Goal: Transaction & Acquisition: Purchase product/service

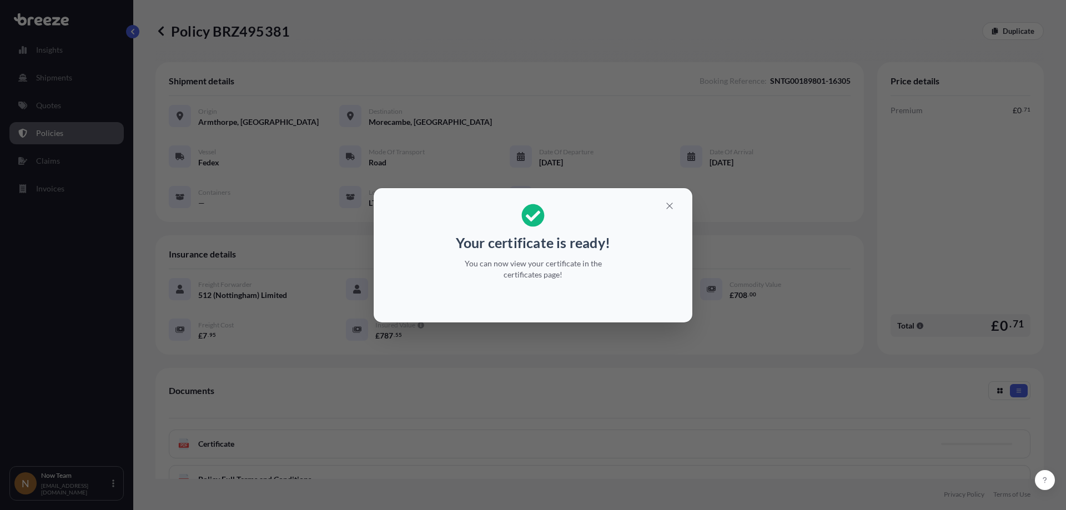
click at [405, 33] on div "Your certificate is ready! You can now view your certificate in the certificate…" at bounding box center [533, 255] width 1066 height 510
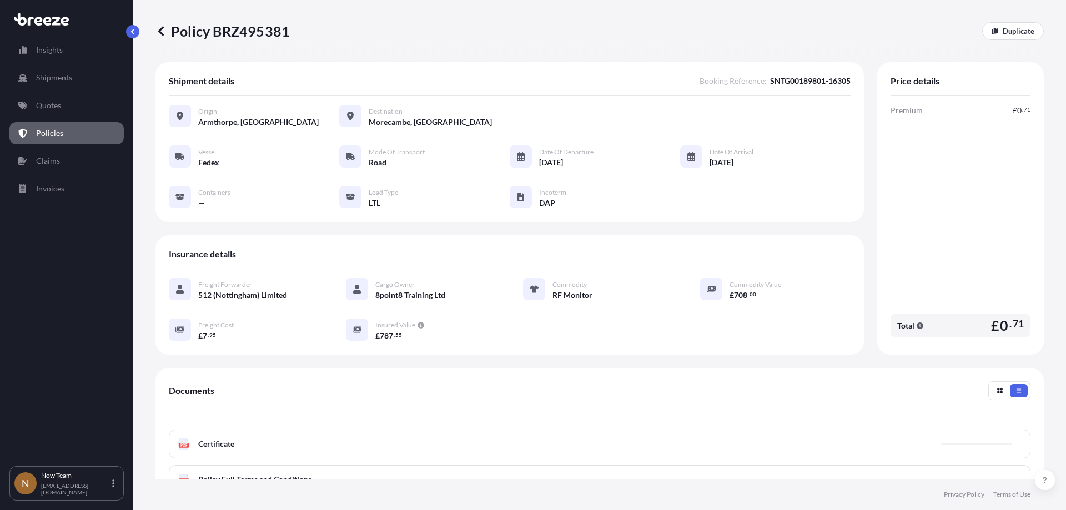
click at [53, 107] on p "Quotes" at bounding box center [48, 105] width 25 height 11
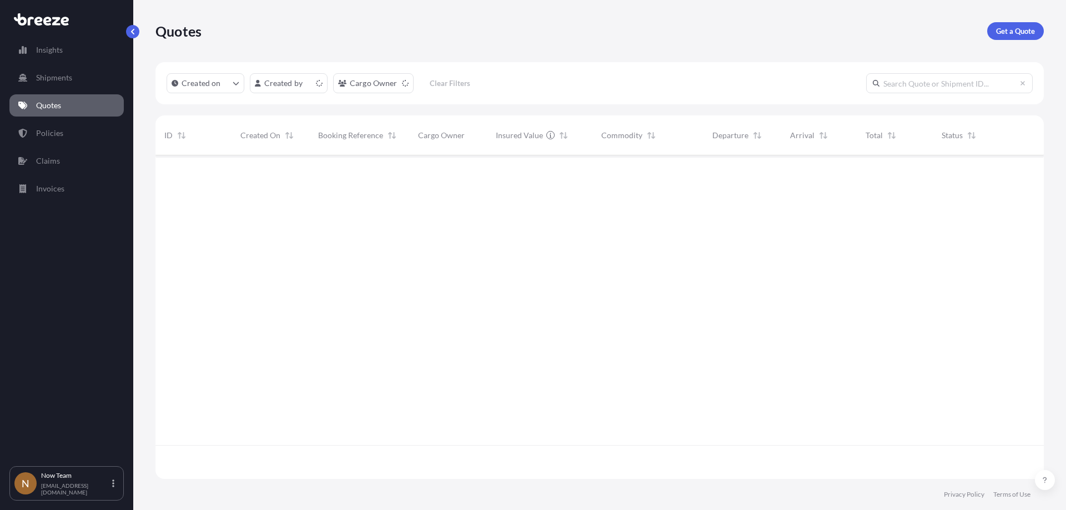
scroll to position [321, 880]
click at [1041, 24] on div "Get a Quote" at bounding box center [1015, 31] width 57 height 18
click at [1012, 32] on p "Get a Quote" at bounding box center [1015, 31] width 39 height 11
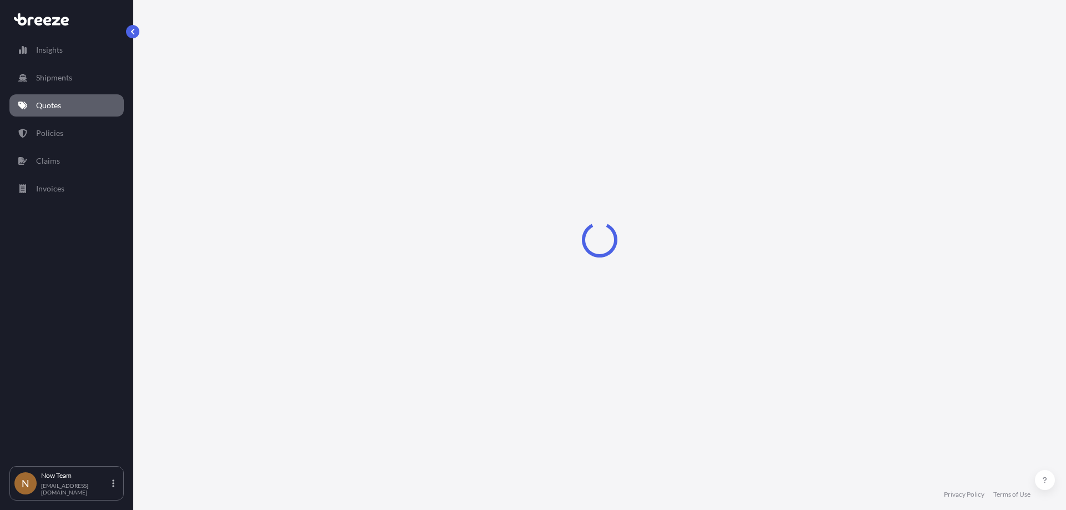
select select "Sea"
select select "1"
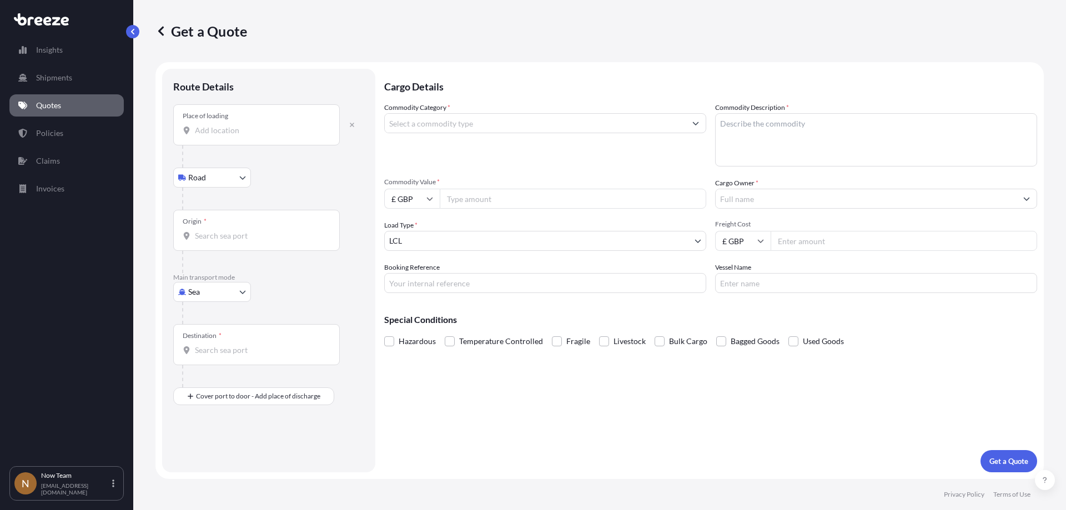
click at [354, 124] on icon "button" at bounding box center [352, 125] width 7 height 7
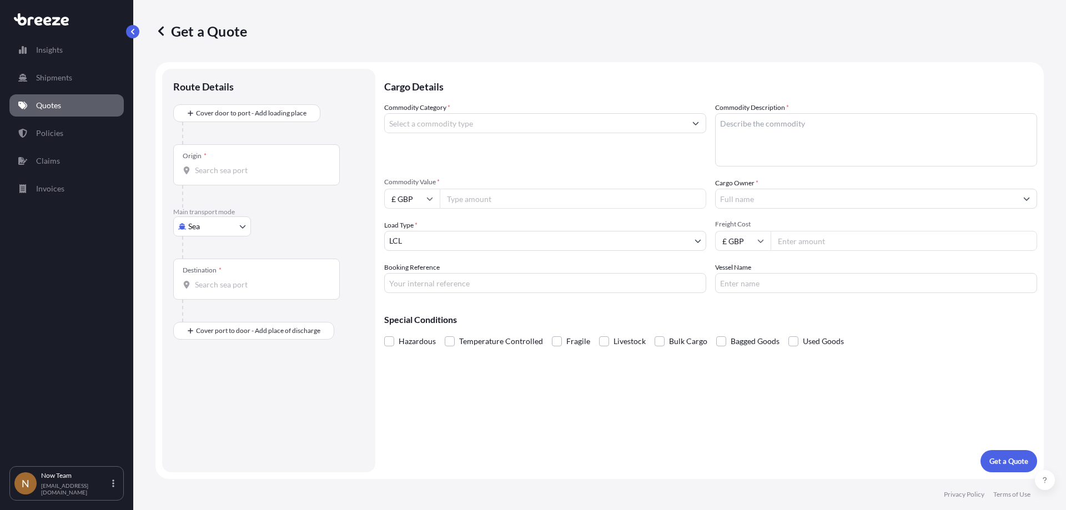
click at [206, 230] on body "Insights Shipments Quotes Policies Claims Invoices N Now Team [EMAIL_ADDRESS][D…" at bounding box center [533, 255] width 1066 height 510
click at [203, 295] on span "Road" at bounding box center [203, 295] width 18 height 11
select select "Road"
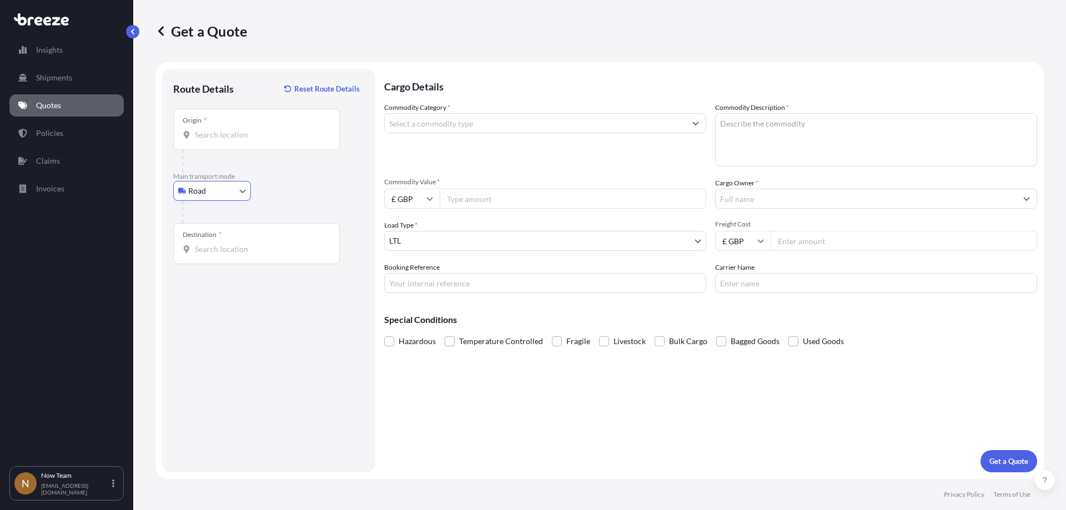
click at [220, 137] on input "Origin *" at bounding box center [260, 134] width 131 height 11
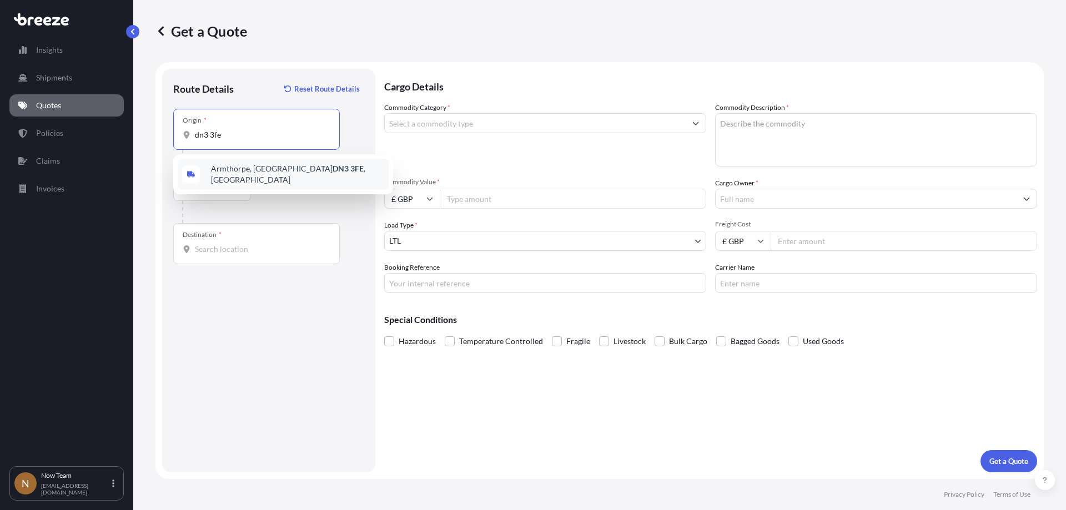
click at [271, 173] on span "Armthorpe, Doncaster DN3 3FE , [GEOGRAPHIC_DATA]" at bounding box center [297, 174] width 173 height 22
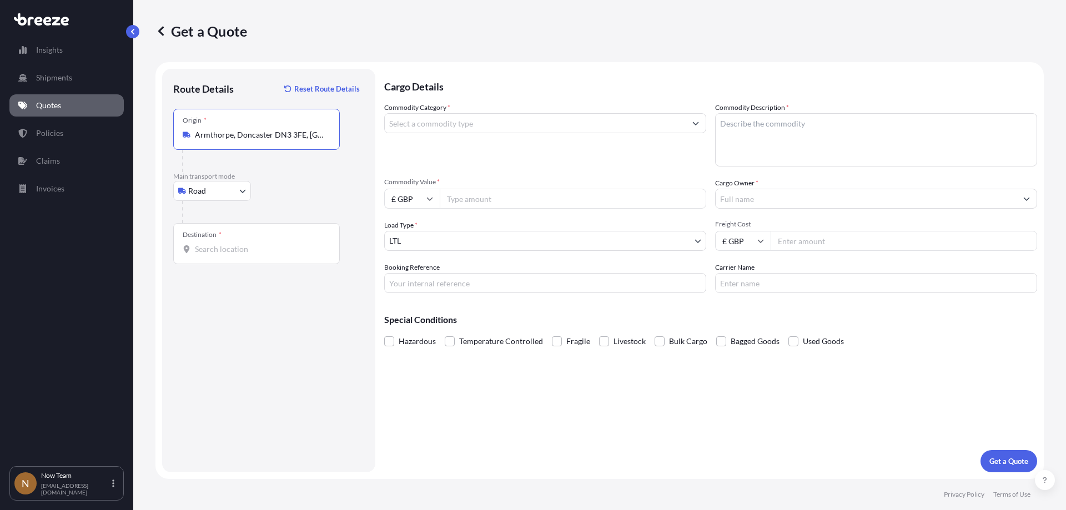
type input "Armthorpe, Doncaster DN3 3FE, [GEOGRAPHIC_DATA]"
click at [228, 247] on input "Destination *" at bounding box center [260, 249] width 131 height 11
click at [252, 293] on div "[STREET_ADDRESS]" at bounding box center [283, 288] width 211 height 31
type input "[STREET_ADDRESS]"
click at [417, 130] on input "Commodity Category *" at bounding box center [535, 123] width 301 height 20
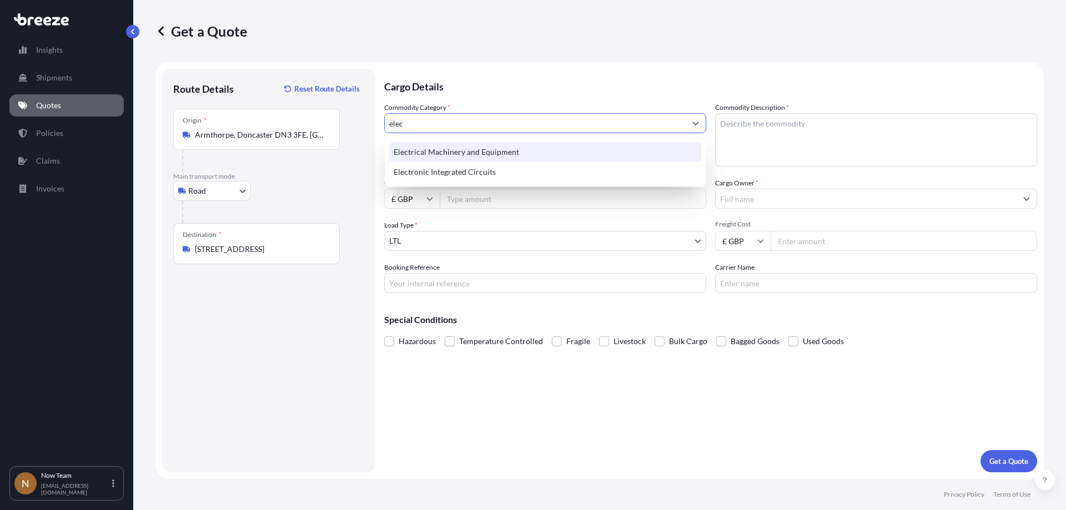
click at [471, 153] on div "Electrical Machinery and Equipment" at bounding box center [545, 152] width 312 height 20
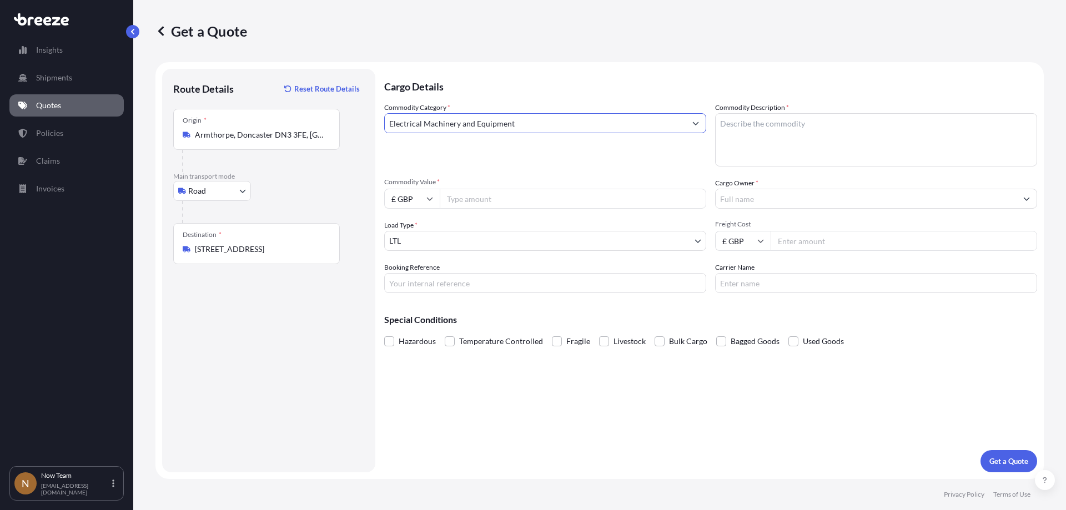
type input "Electrical Machinery and Equipment"
click at [467, 193] on input "Commodity Value *" at bounding box center [573, 199] width 266 height 20
click at [792, 123] on textarea "Commodity Description *" at bounding box center [876, 139] width 322 height 53
type textarea "RF Monitor"
